Goal: Feedback & Contribution: Submit feedback/report problem

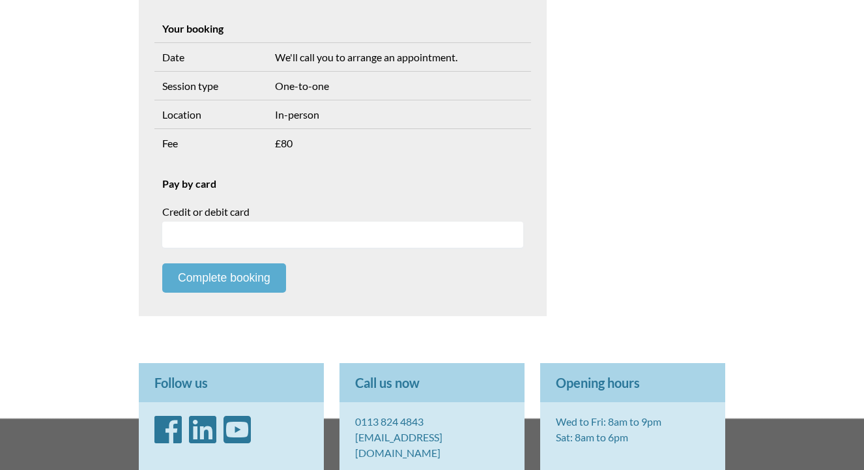
scroll to position [490, 0]
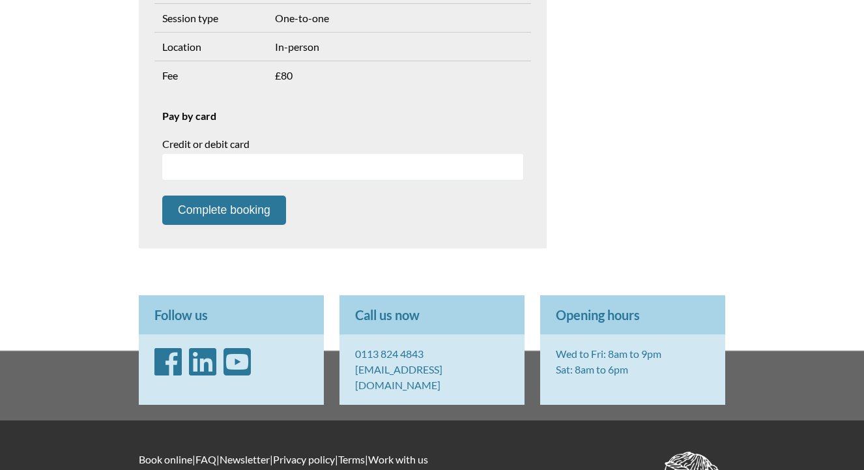
click at [205, 357] on icon "LinkedIn" at bounding box center [202, 361] width 27 height 31
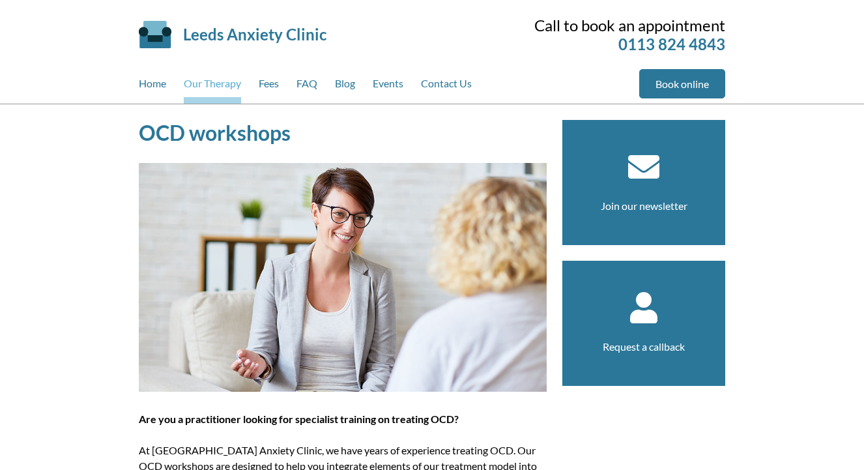
click at [227, 86] on link "Our Therapy" at bounding box center [212, 86] width 57 height 35
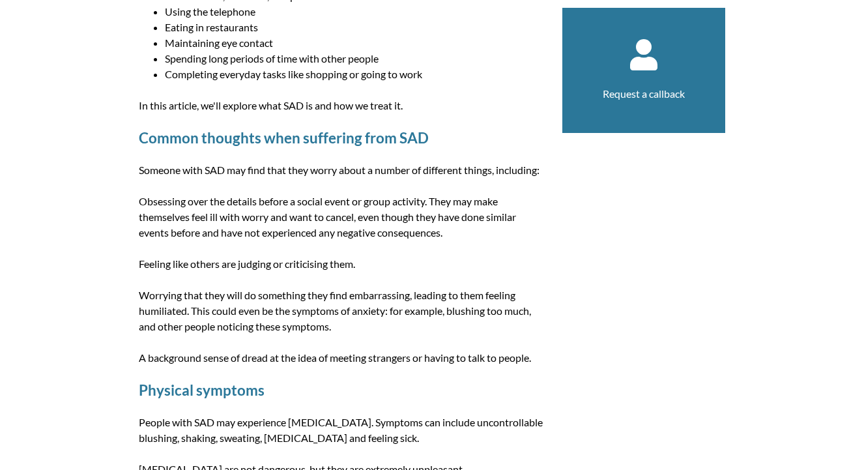
scroll to position [605, 0]
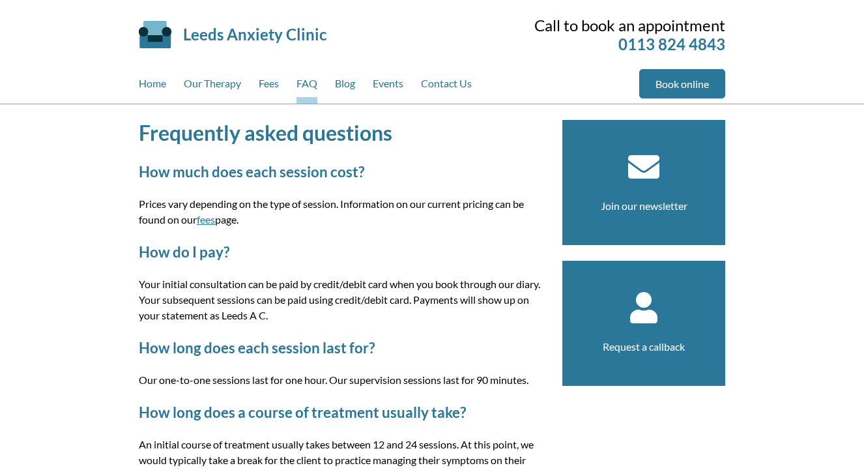
click at [672, 335] on section "Request a callback" at bounding box center [643, 323] width 163 height 125
click at [607, 303] on icon at bounding box center [644, 307] width 132 height 31
click at [628, 308] on icon at bounding box center [644, 307] width 132 height 31
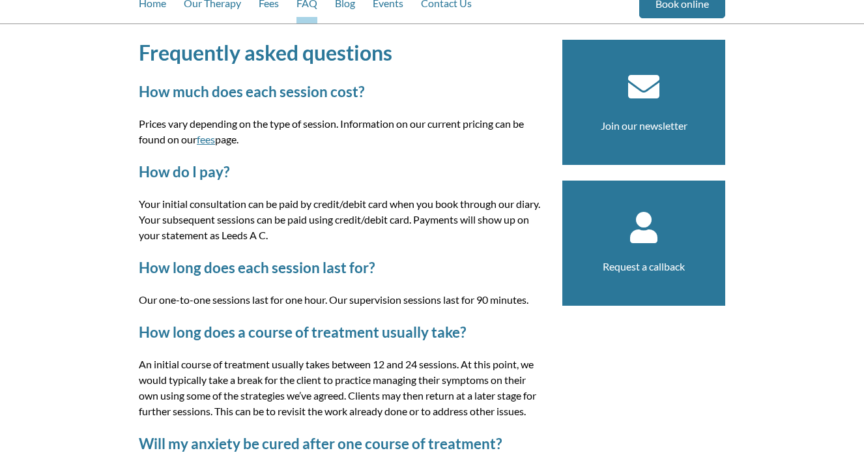
scroll to position [207, 0]
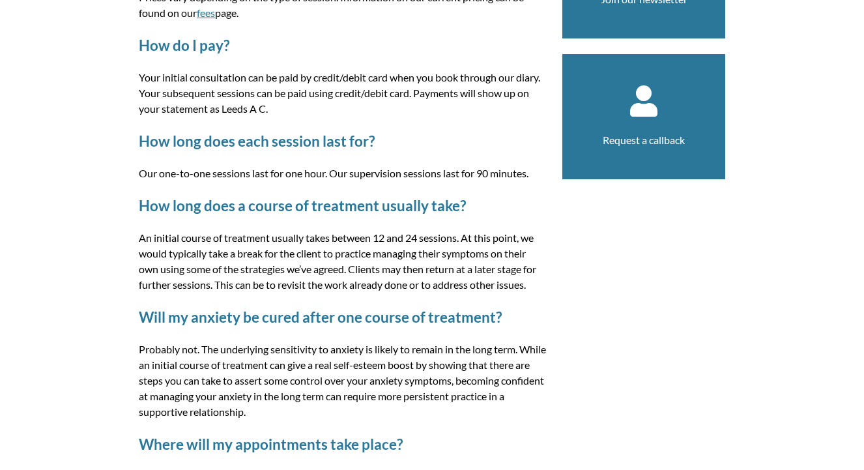
click at [646, 137] on link "Request a callback" at bounding box center [644, 140] width 82 height 12
click at [646, 138] on link "Request a callback" at bounding box center [644, 140] width 82 height 12
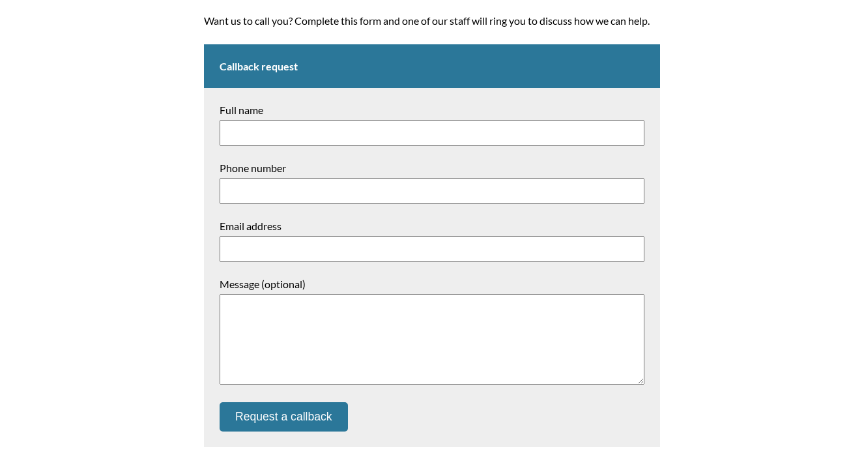
scroll to position [38, 0]
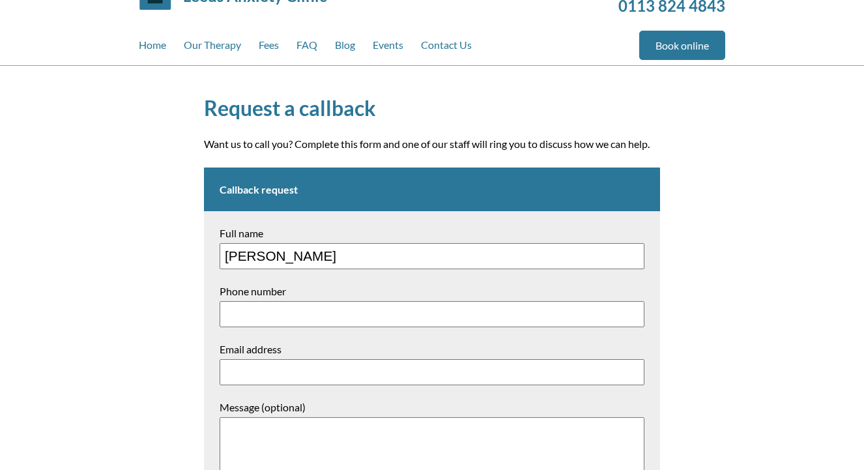
type input "[PERSON_NAME]"
type input "D"
click at [342, 257] on input "[PERSON_NAME]" at bounding box center [432, 256] width 425 height 26
type input "[PERSON_NAME]"
click at [323, 309] on input "Phone number" at bounding box center [432, 314] width 425 height 26
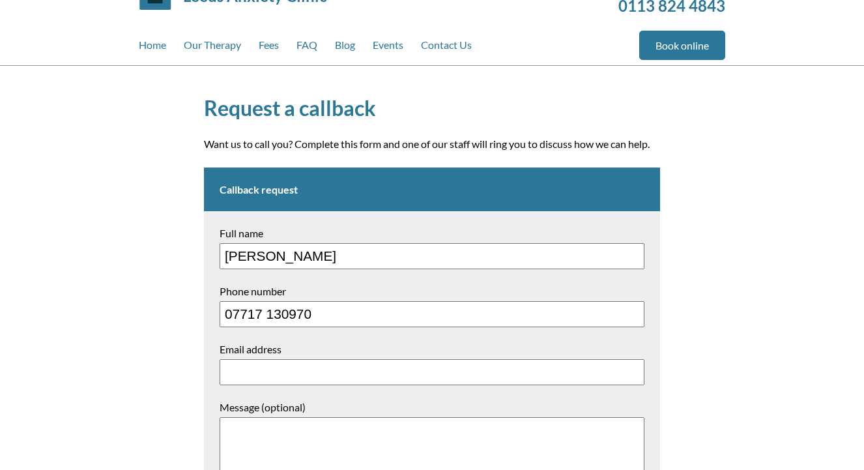
type input "07717 130970"
type input "elizahday@icloud.com"
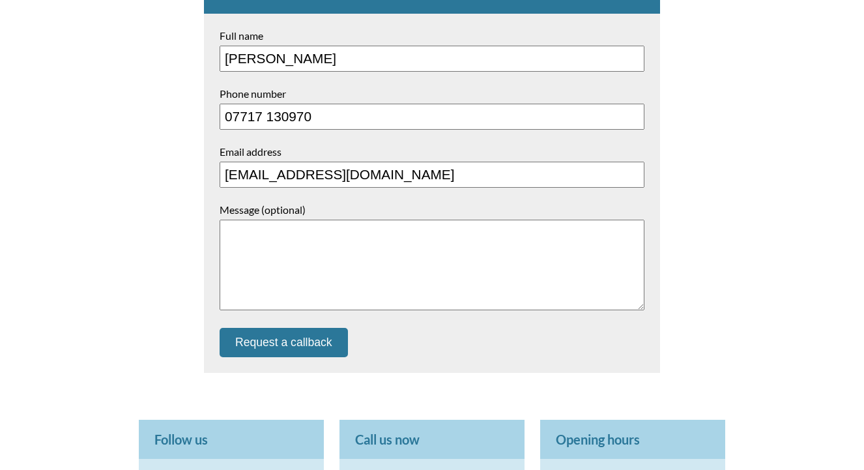
scroll to position [241, 0]
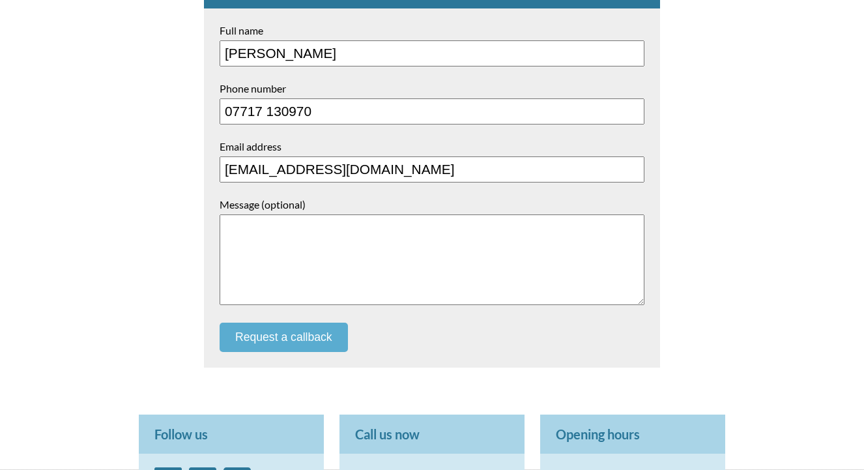
click at [302, 328] on button "Request a callback" at bounding box center [284, 337] width 128 height 29
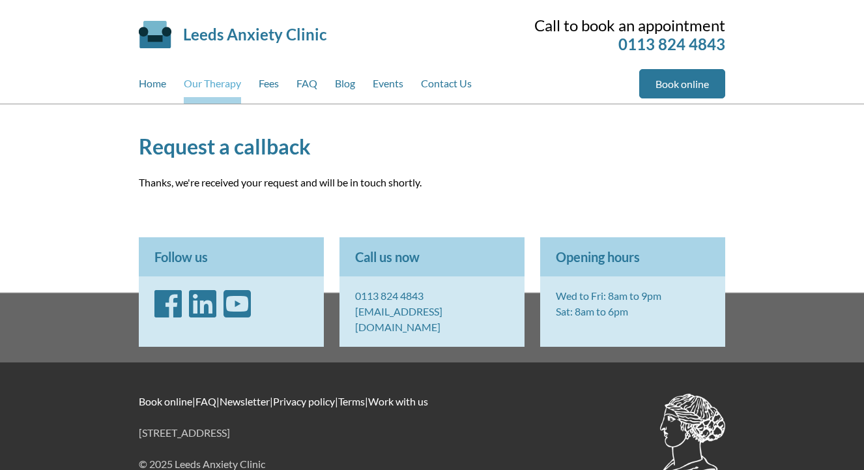
click at [215, 81] on link "Our Therapy" at bounding box center [212, 86] width 57 height 35
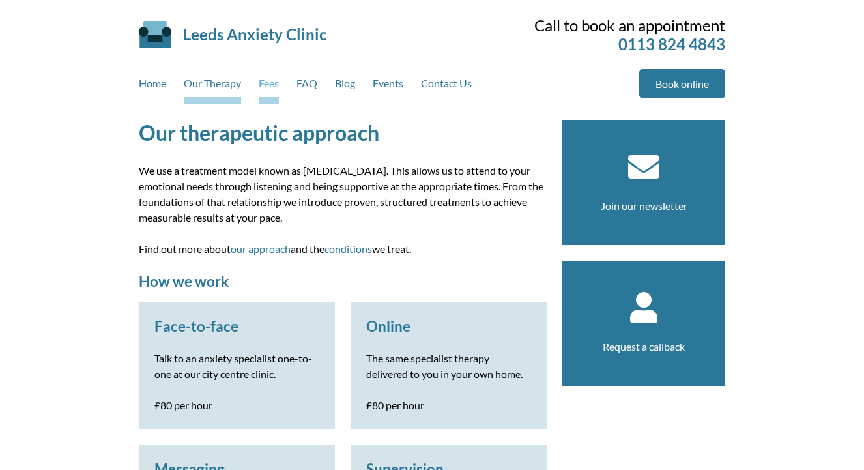
click at [267, 85] on link "Fees" at bounding box center [269, 86] width 20 height 35
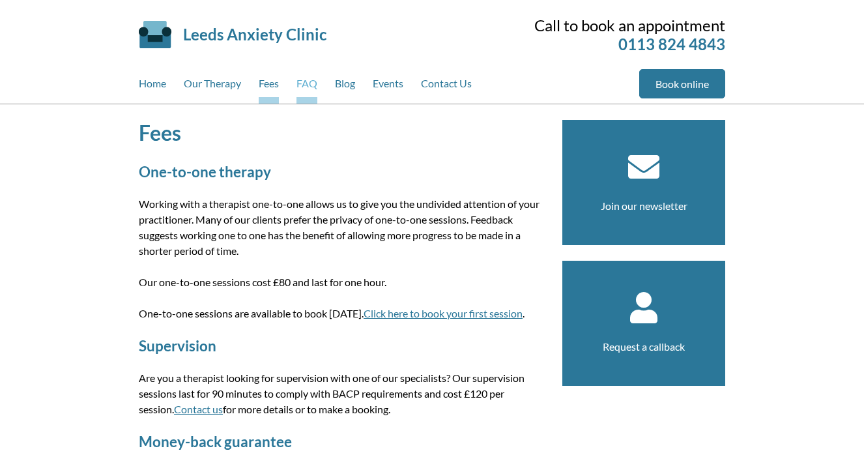
click at [308, 85] on link "FAQ" at bounding box center [307, 86] width 21 height 35
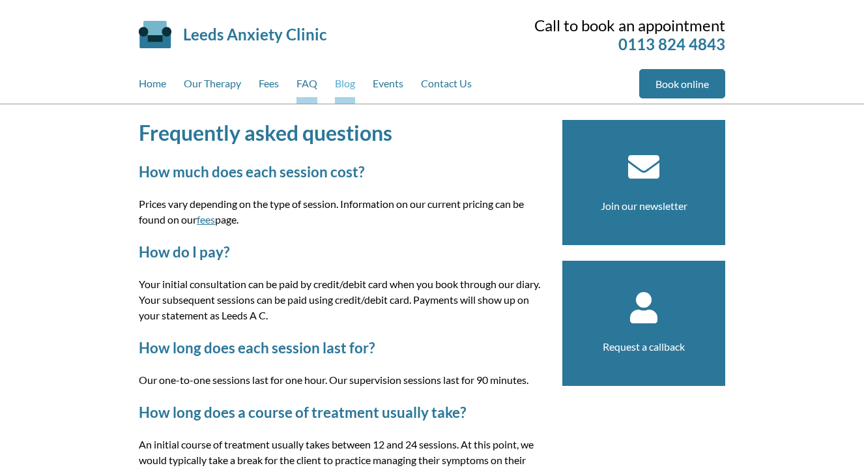
click at [338, 87] on link "Blog" at bounding box center [345, 86] width 20 height 35
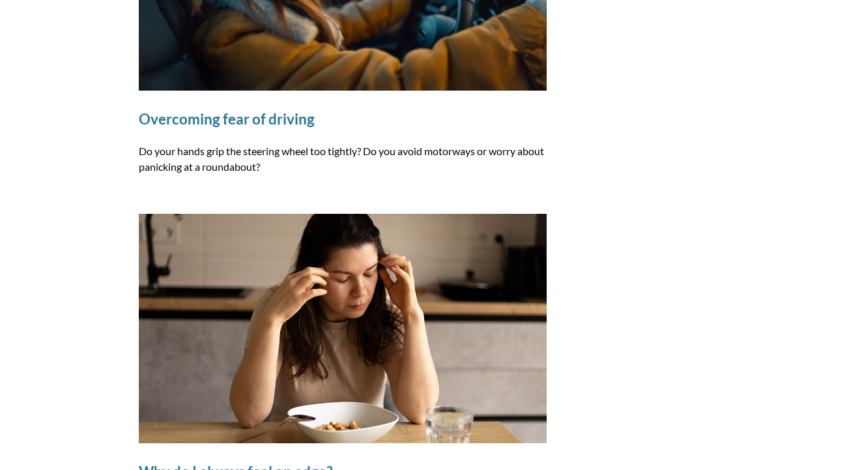
scroll to position [449, 0]
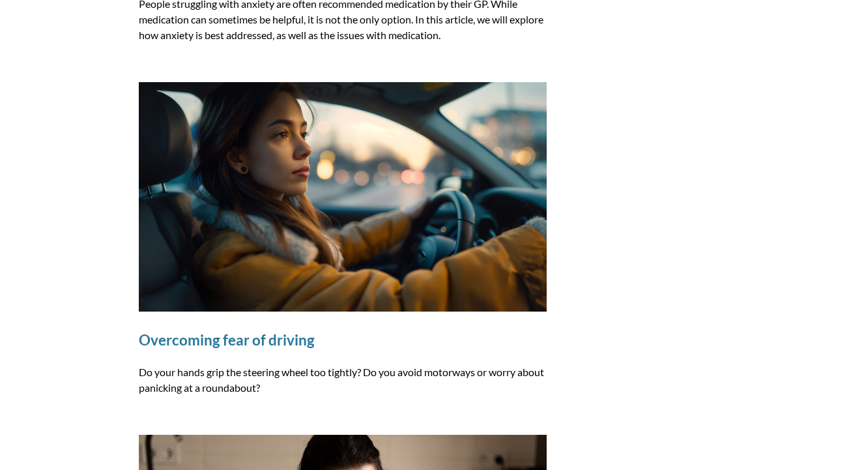
click at [309, 287] on img at bounding box center [343, 196] width 408 height 229
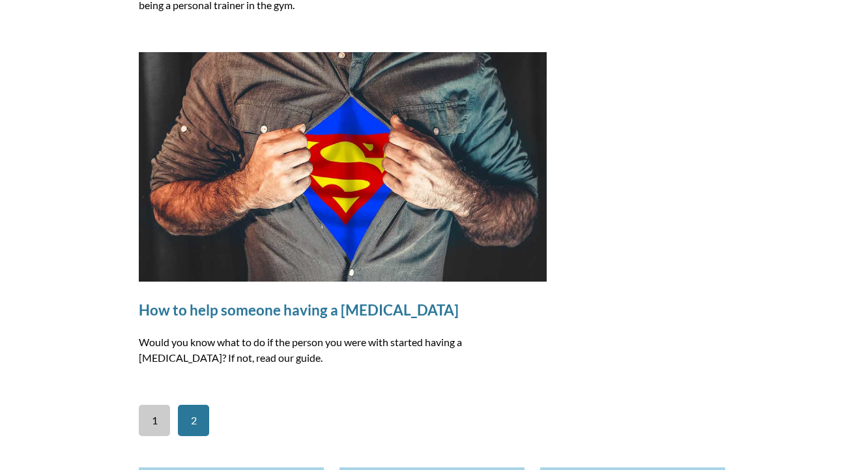
scroll to position [3652, 0]
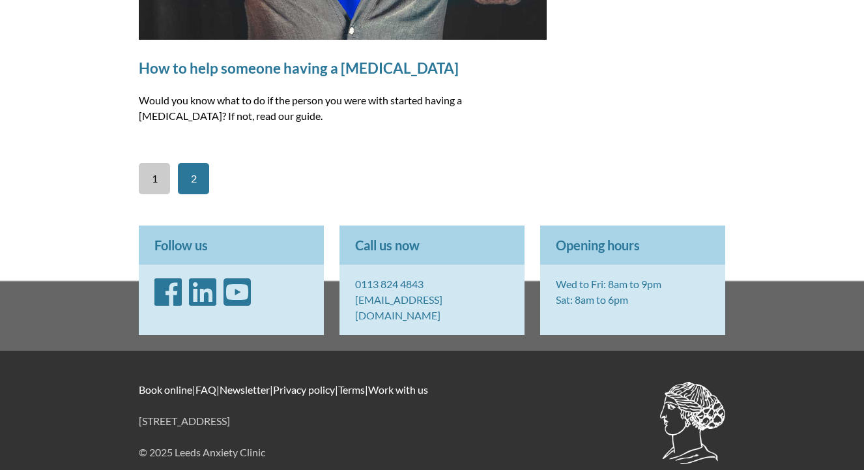
click at [193, 182] on link "2" at bounding box center [193, 178] width 31 height 31
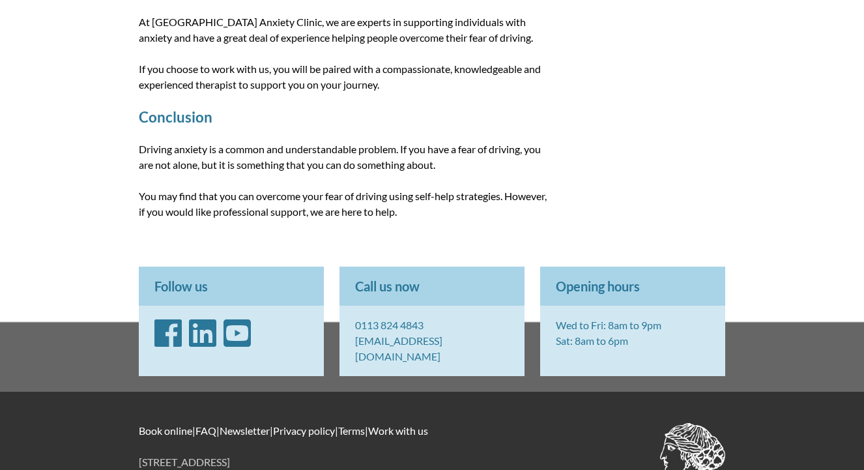
scroll to position [2367, 0]
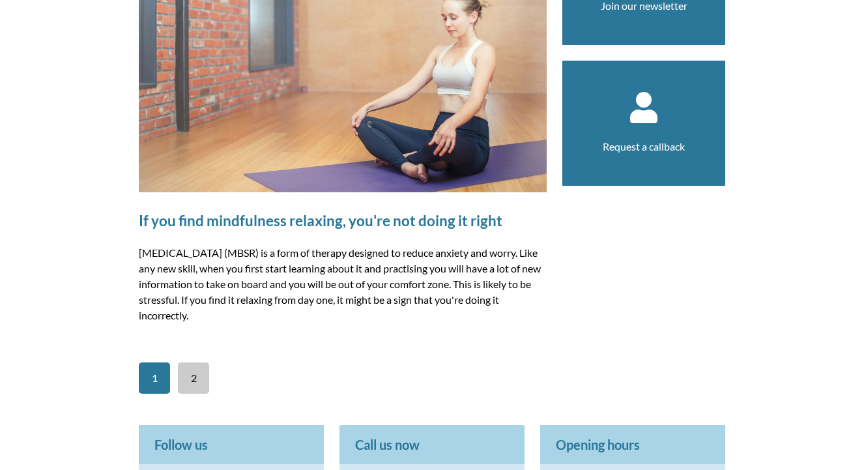
scroll to position [242, 0]
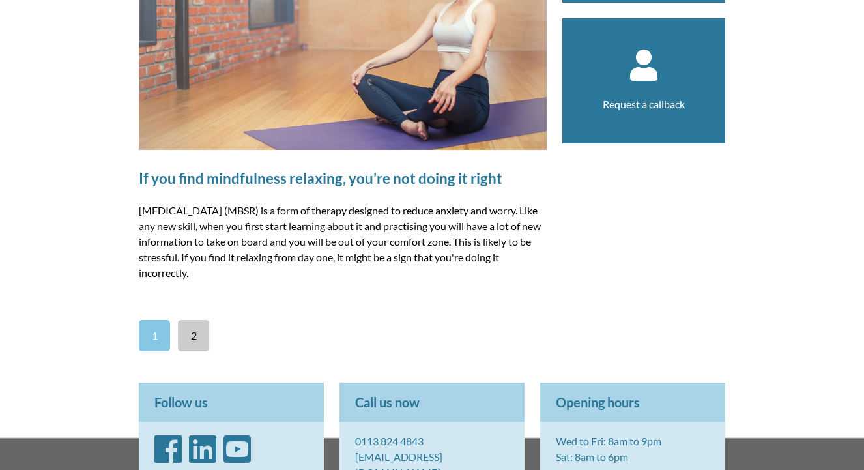
click at [154, 332] on link "1" at bounding box center [154, 335] width 31 height 31
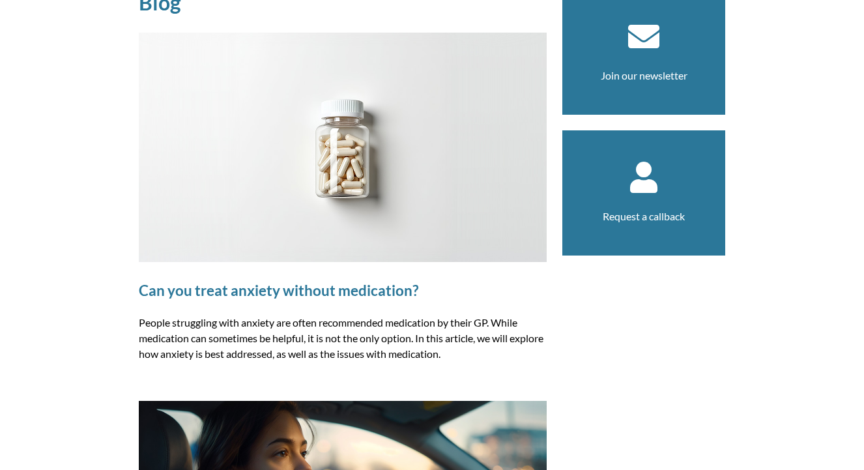
scroll to position [154, 0]
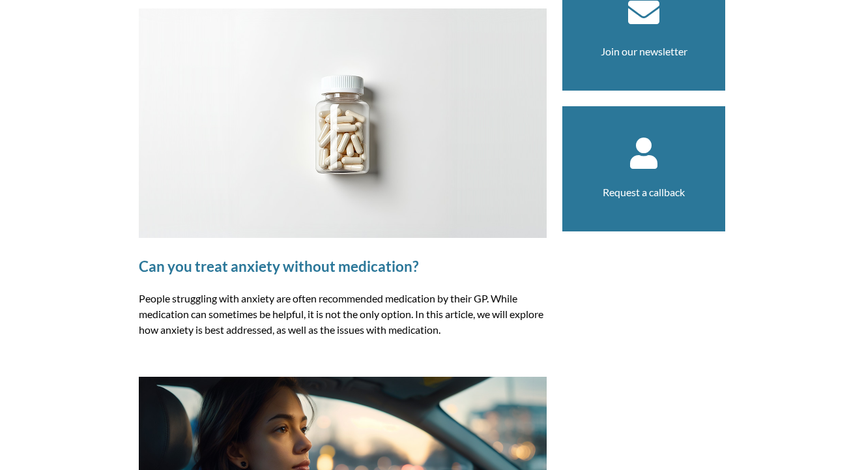
click at [265, 171] on img at bounding box center [343, 122] width 408 height 229
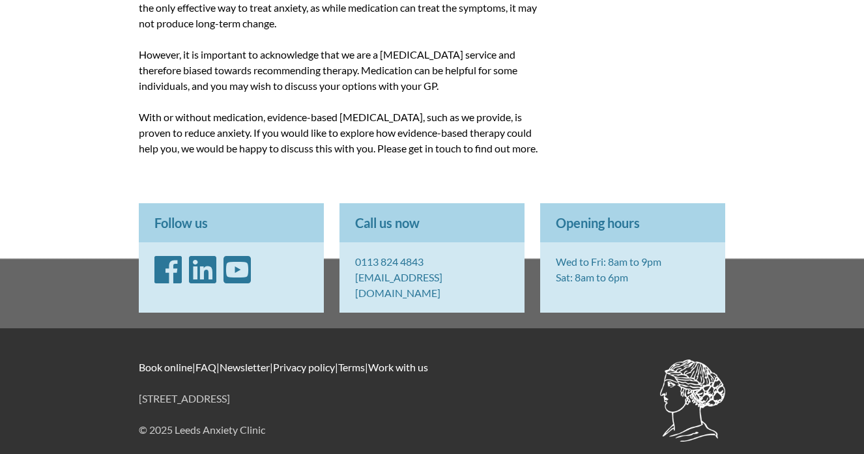
scroll to position [2013, 0]
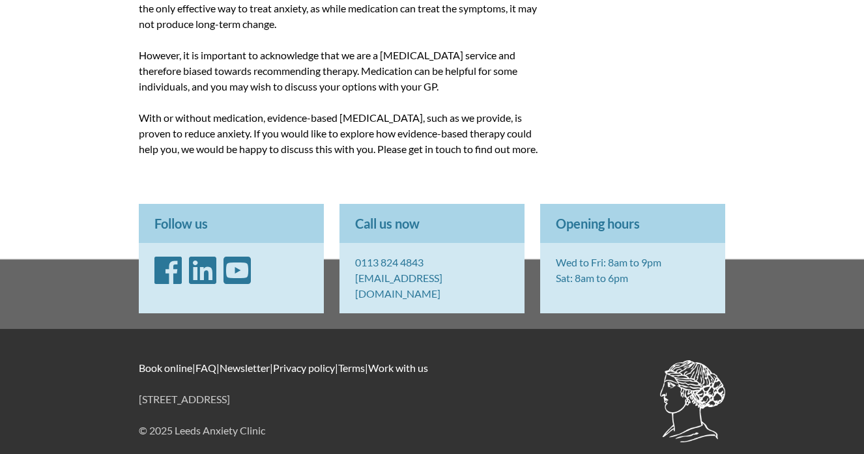
click at [248, 362] on link "Newsletter" at bounding box center [245, 368] width 50 height 12
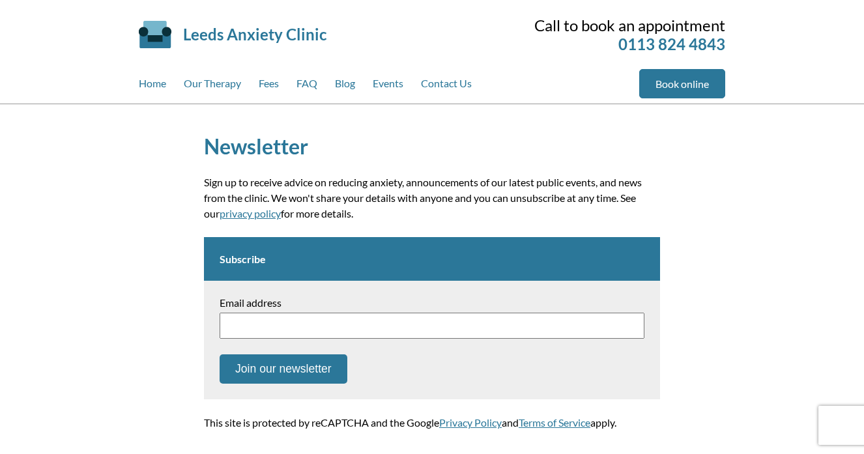
click at [154, 310] on div "Newsletter Sign up to receive advice on reducing anxiety, announcements of our …" at bounding box center [432, 283] width 864 height 358
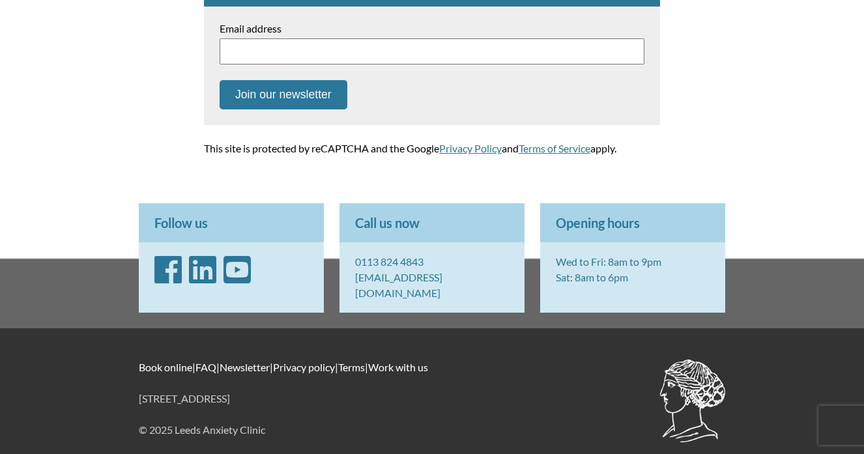
scroll to position [274, 0]
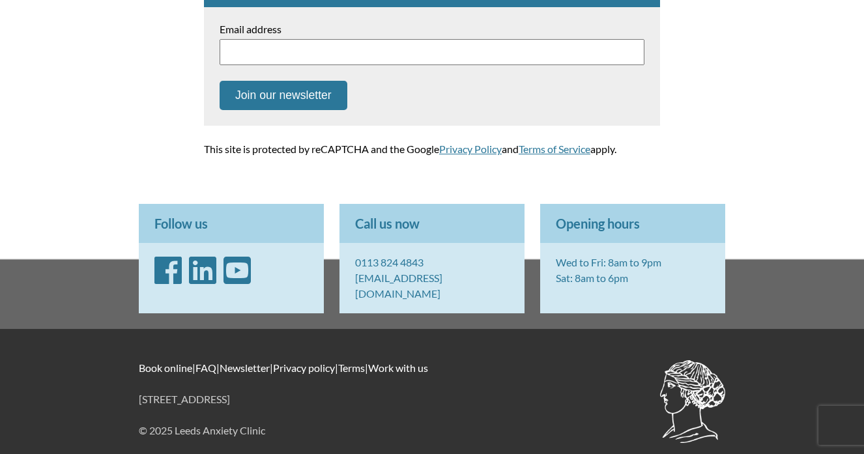
click at [425, 362] on link "Work with us" at bounding box center [398, 368] width 60 height 12
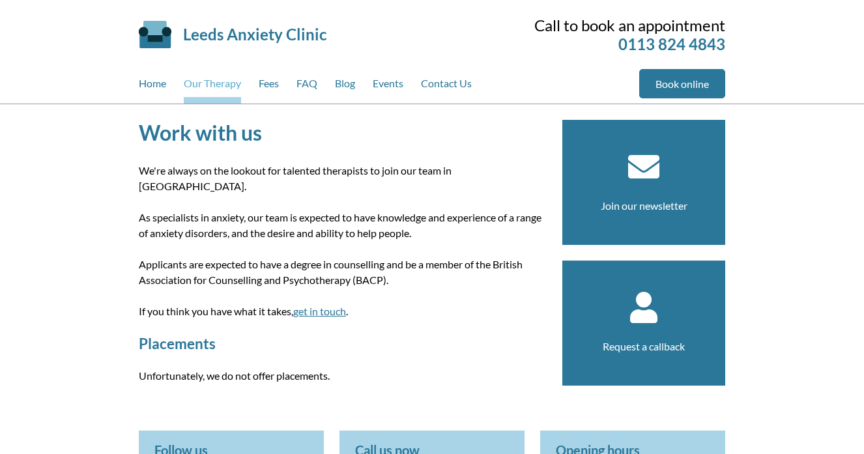
click at [206, 89] on link "Our Therapy" at bounding box center [212, 86] width 57 height 35
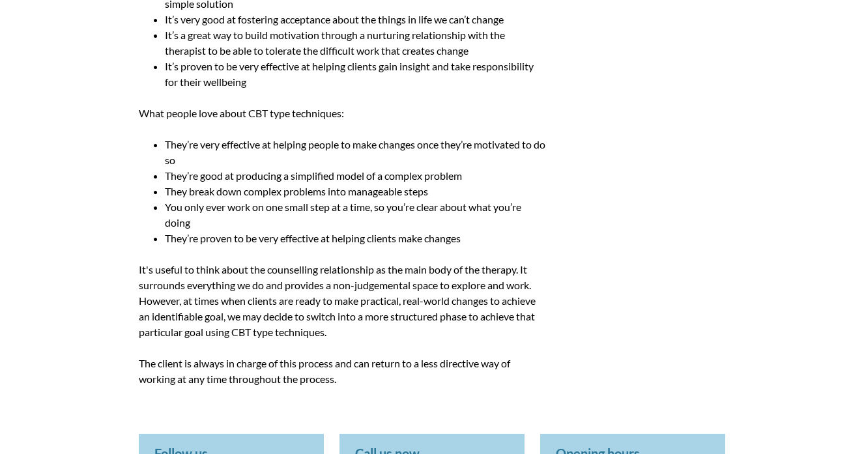
scroll to position [1283, 0]
